Goal: Navigation & Orientation: Find specific page/section

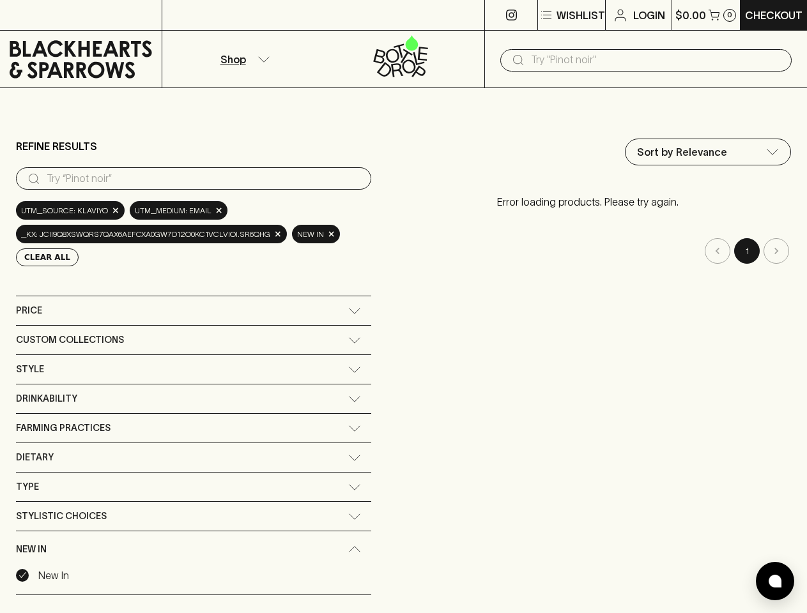
click at [403, 307] on div "Sort by Relevance default ​ Error loading products. Please try again. 1" at bounding box center [587, 386] width 407 height 494
click at [570, 15] on p "Wishlist" at bounding box center [580, 15] width 49 height 15
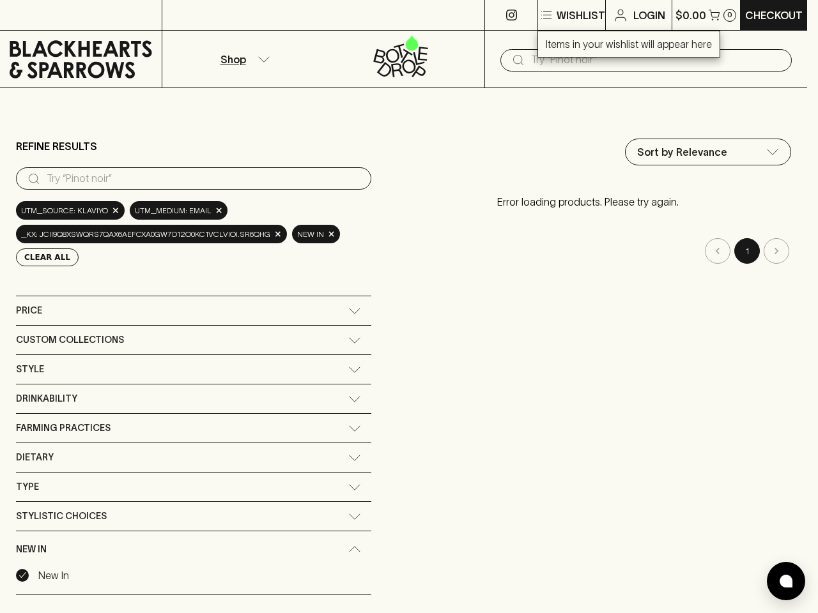
click at [705, 15] on div at bounding box center [409, 306] width 818 height 613
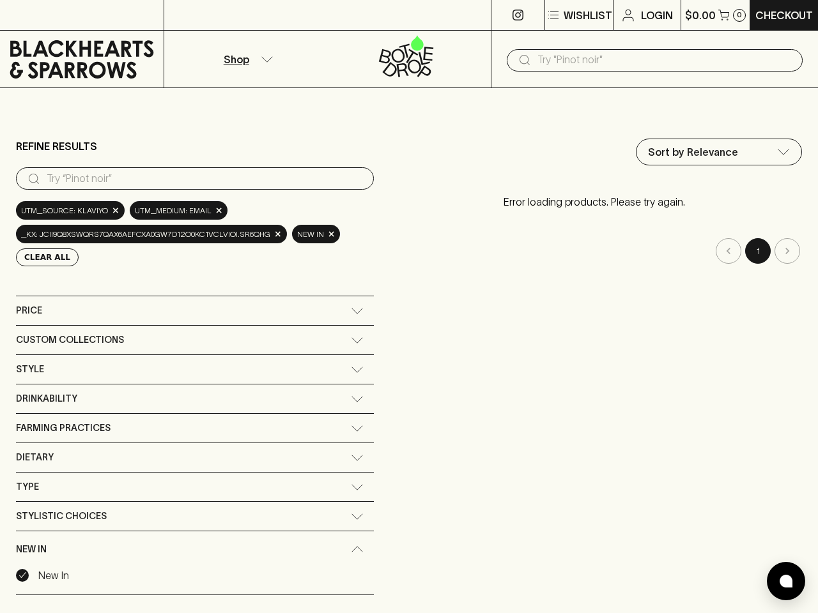
click at [243, 59] on div at bounding box center [409, 306] width 818 height 613
click at [646, 60] on input "text" at bounding box center [664, 60] width 255 height 20
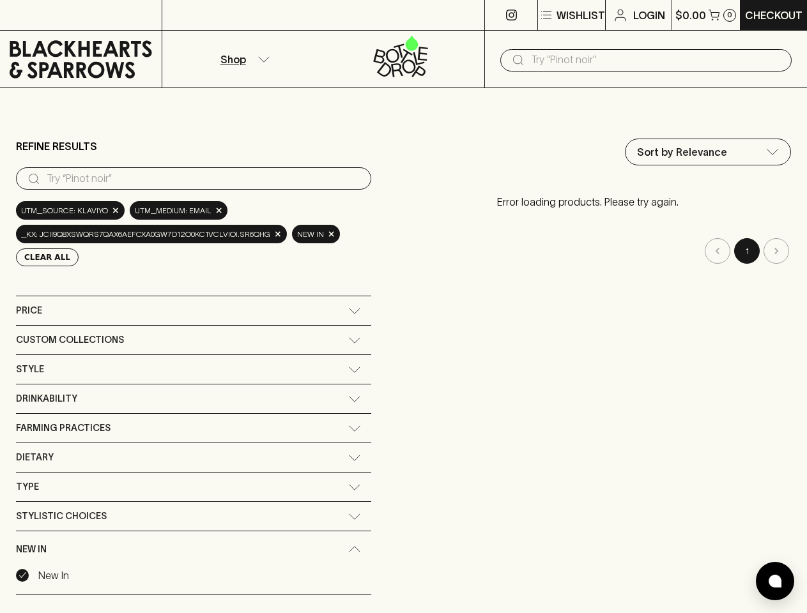
click at [193, 178] on input "search" at bounding box center [204, 179] width 314 height 20
click at [43, 257] on button "Clear All" at bounding box center [47, 258] width 63 height 18
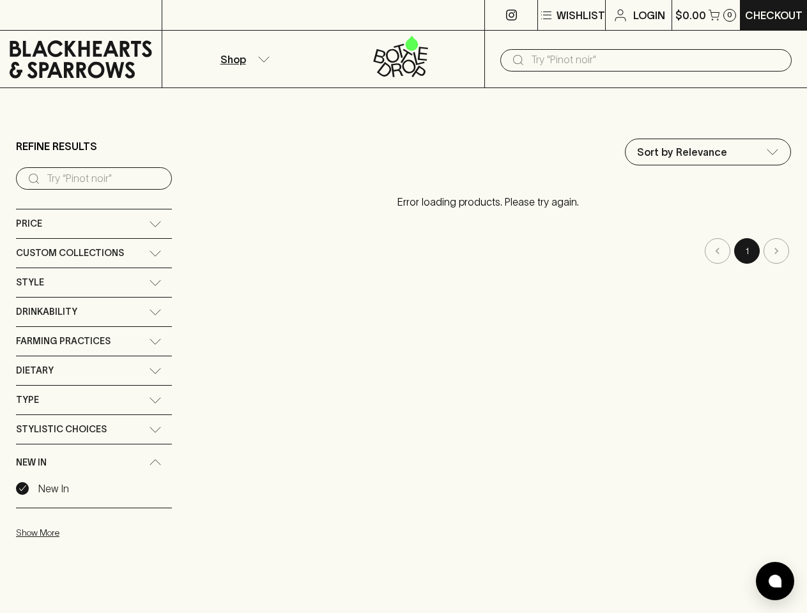
click at [193, 310] on div "Sort by Relevance default ​ Error loading products. Please try again. 1" at bounding box center [488, 343] width 606 height 408
click at [193, 340] on div "Sort by Relevance default ​ Error loading products. Please try again. 1" at bounding box center [488, 343] width 606 height 408
